Goal: Task Accomplishment & Management: Use online tool/utility

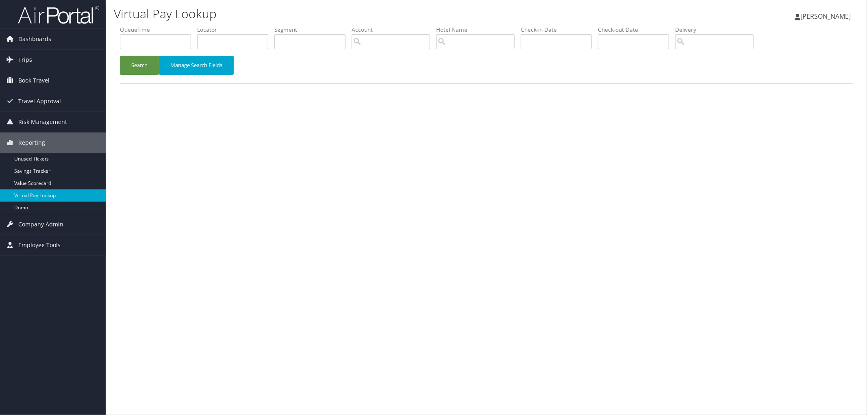
drag, startPoint x: 298, startPoint y: 237, endPoint x: 602, endPoint y: 291, distance: 309.3
click at [602, 291] on div "Virtual Pay Lookup [PERSON_NAME] [PERSON_NAME] My Settings Travel Agency Contac…" at bounding box center [486, 207] width 761 height 415
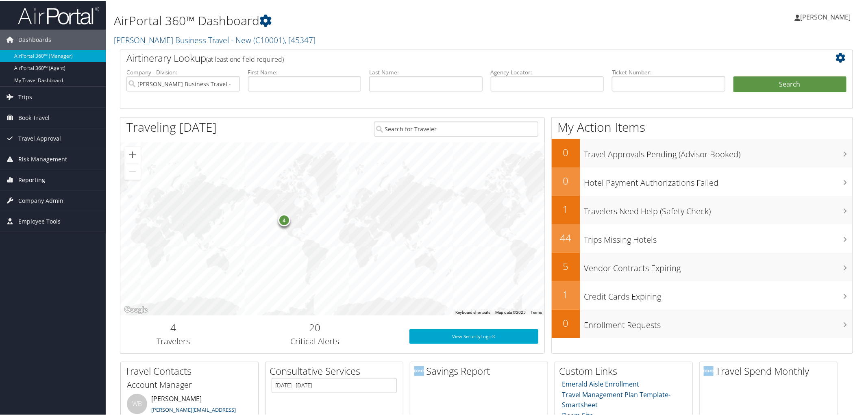
click at [41, 183] on span "Reporting" at bounding box center [31, 179] width 27 height 20
click at [61, 235] on link "Virtual Pay Lookup" at bounding box center [53, 232] width 106 height 12
